Goal: Transaction & Acquisition: Purchase product/service

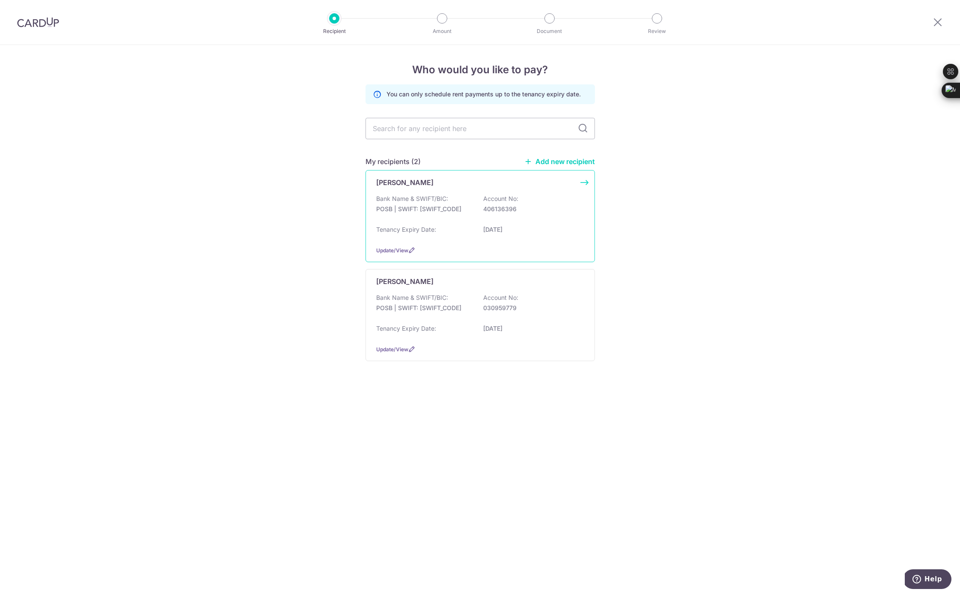
click at [395, 246] on div "Update/View" at bounding box center [480, 250] width 208 height 9
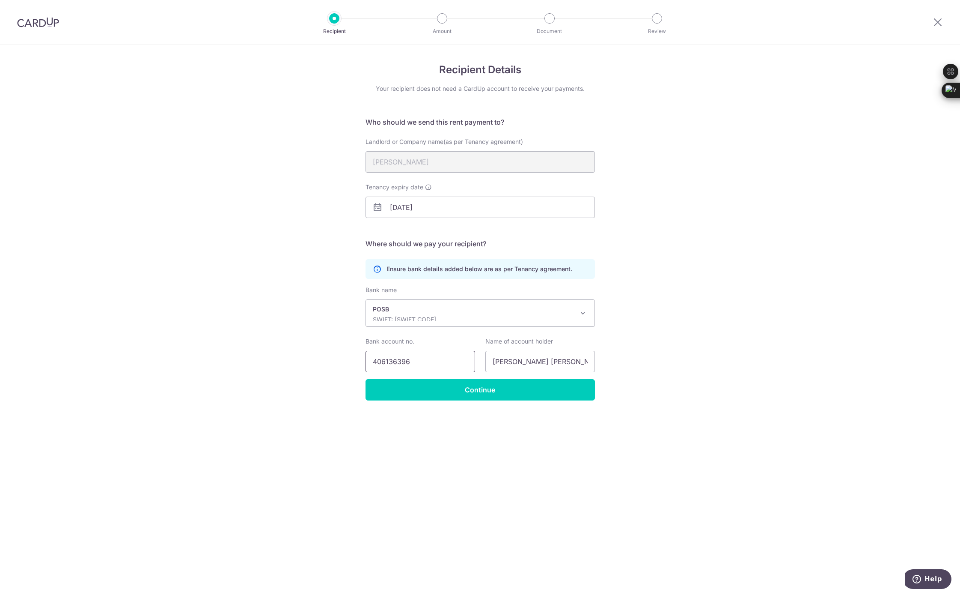
click at [425, 359] on input "406136396" at bounding box center [421, 361] width 110 height 21
paste input "406136396"
type input "406136396"
click at [277, 387] on div "Recipient Details Your recipient does not need a CardUp account to receive your…" at bounding box center [480, 320] width 960 height 550
click at [495, 449] on div "Recipient Details Your recipient does not need a CardUp account to receive your…" at bounding box center [480, 320] width 960 height 550
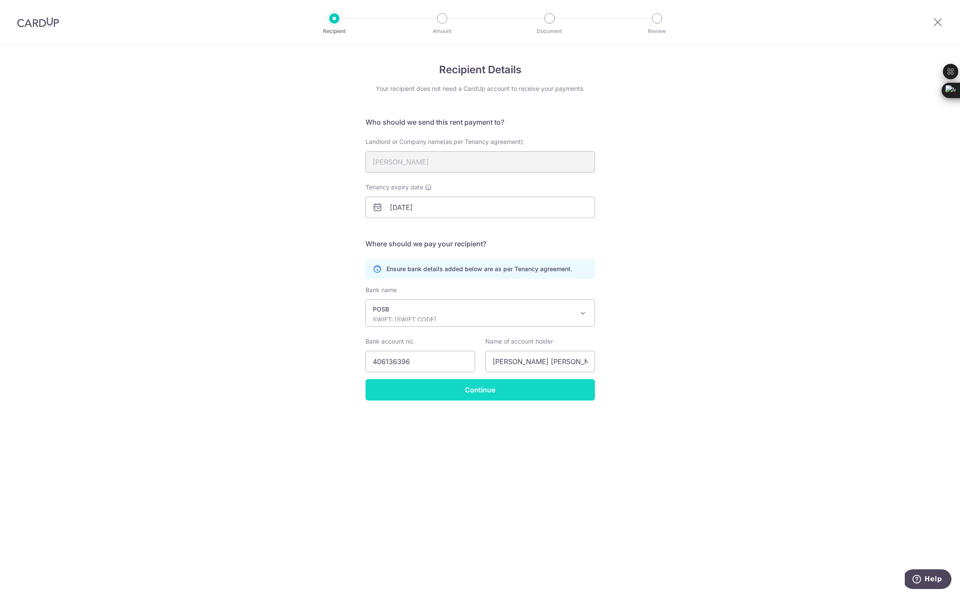
click at [460, 394] on input "Continue" at bounding box center [480, 389] width 229 height 21
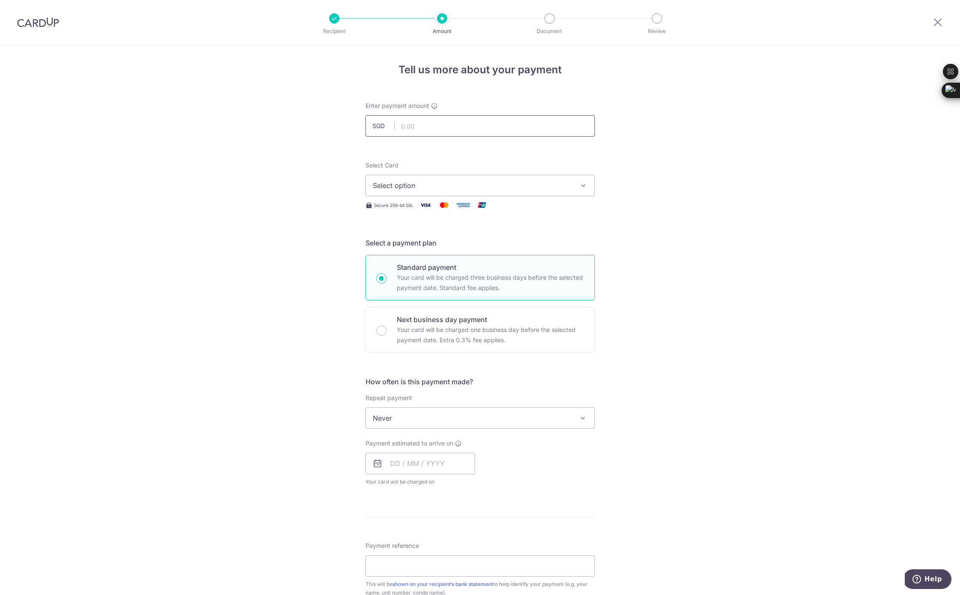
click at [409, 127] on input "text" at bounding box center [480, 125] width 229 height 21
type input "1,400.00"
click at [422, 183] on span "Select option" at bounding box center [472, 185] width 199 height 10
click at [422, 250] on span "**** 5363" at bounding box center [409, 246] width 33 height 10
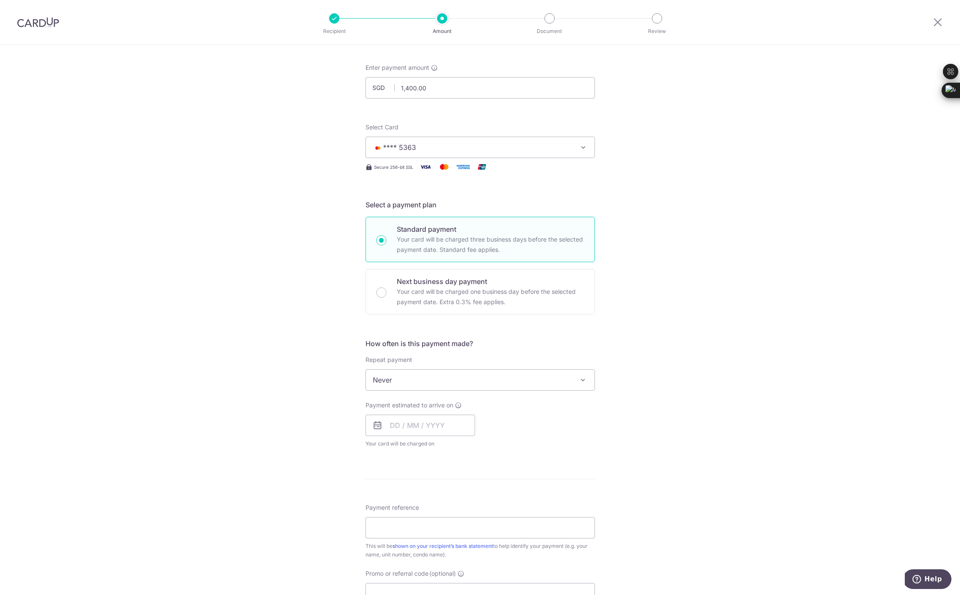
scroll to position [43, 0]
click at [396, 420] on input "text" at bounding box center [421, 420] width 110 height 21
click at [488, 512] on link "20" at bounding box center [486, 516] width 14 height 14
type input "[DATE]"
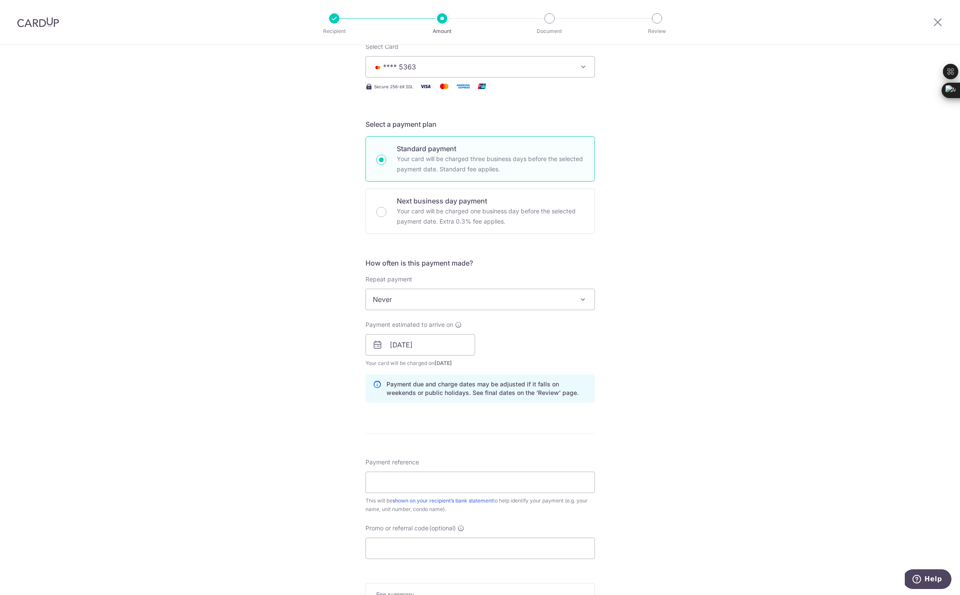
scroll to position [121, 0]
click at [449, 481] on input "Payment reference" at bounding box center [480, 479] width 229 height 21
type input "Rent"
click at [318, 533] on div "Tell us more about your payment Enter payment amount SGD 1,400.00 1400.00 Selec…" at bounding box center [480, 329] width 960 height 810
click at [388, 548] on input "Promo or referral code (optional)" at bounding box center [480, 545] width 229 height 21
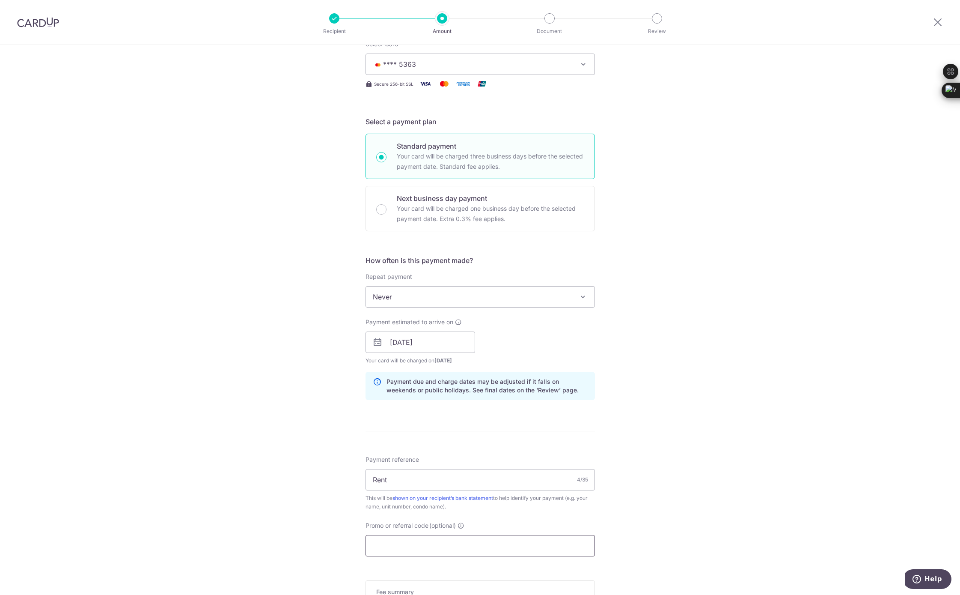
click at [388, 548] on input "Promo or referral code (optional)" at bounding box center [480, 545] width 229 height 21
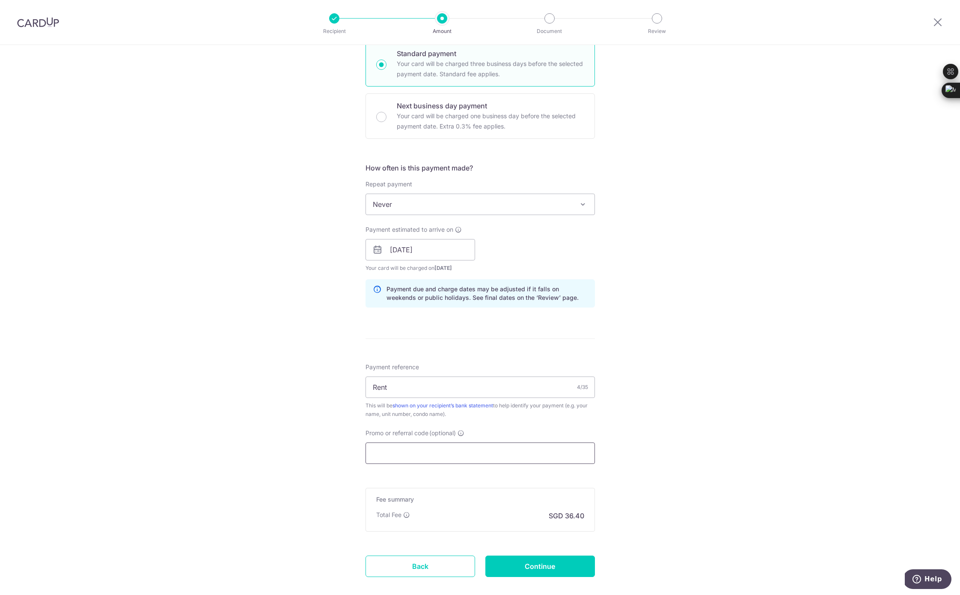
scroll to position [260, 0]
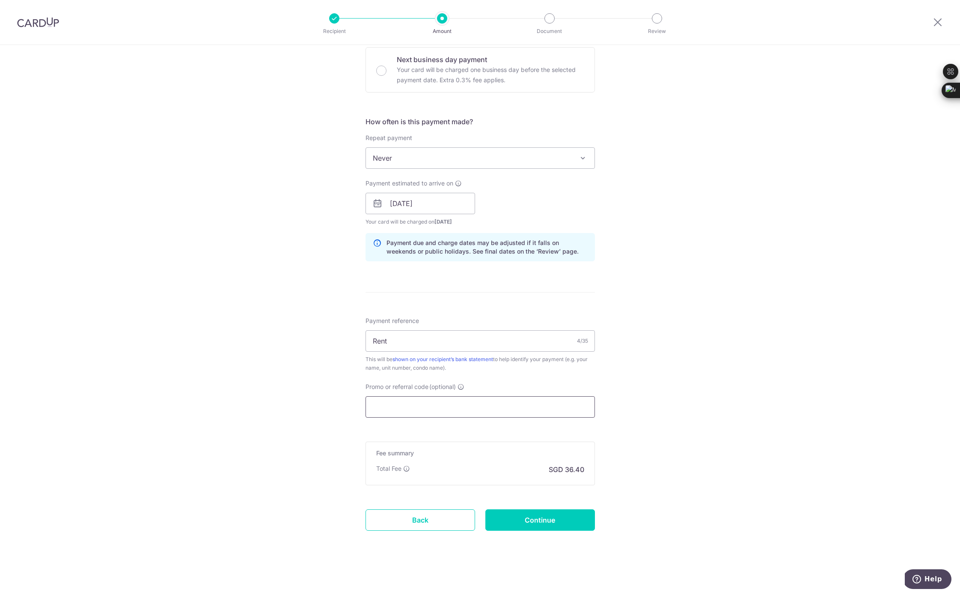
paste input "SAVERENT179"
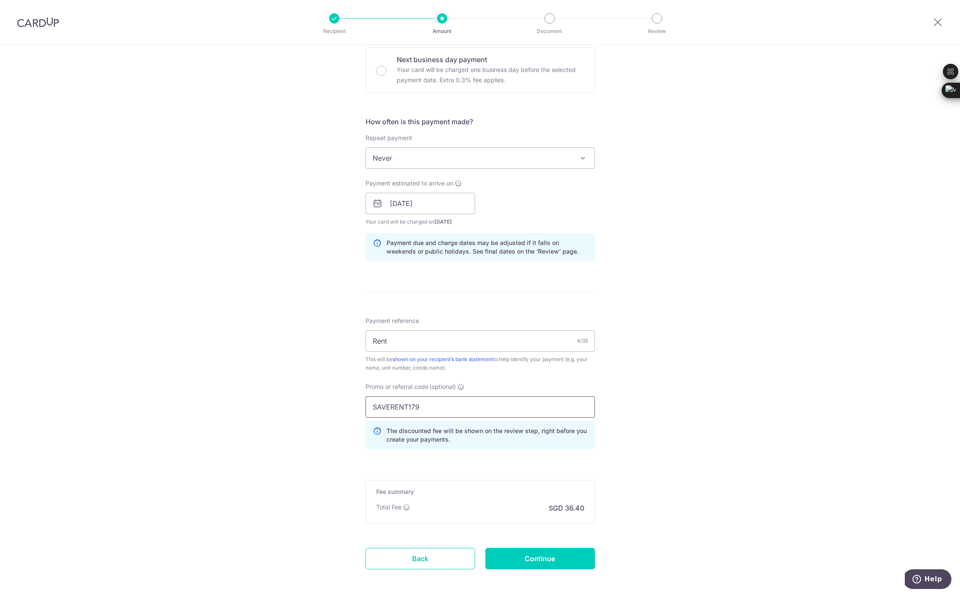
type input "SAVERENT179"
click at [301, 430] on div "Tell us more about your payment Enter payment amount SGD 1,400.00 1400.00 Selec…" at bounding box center [480, 209] width 960 height 848
click at [570, 565] on input "Continue" at bounding box center [540, 558] width 110 height 21
type input "Create Schedule"
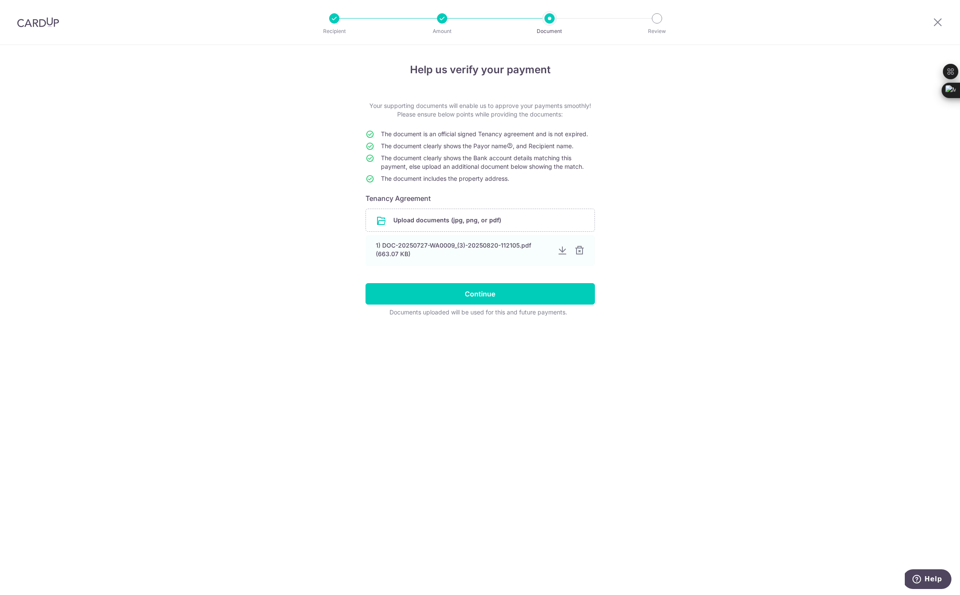
click at [435, 408] on div "Help us verify your payment Your supporting documents will enable us to approve…" at bounding box center [480, 320] width 960 height 550
click at [431, 297] on input "Continue" at bounding box center [480, 293] width 229 height 21
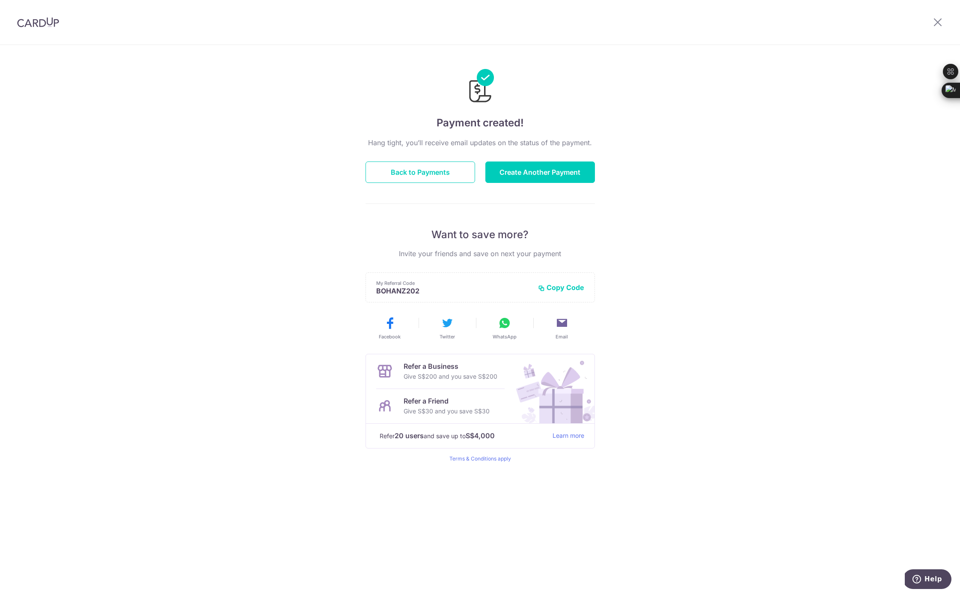
click at [380, 293] on p "BOHANZ202" at bounding box center [453, 290] width 155 height 9
click at [439, 290] on p "BOHANZ202" at bounding box center [453, 290] width 155 height 9
